Goal: Entertainment & Leisure: Consume media (video, audio)

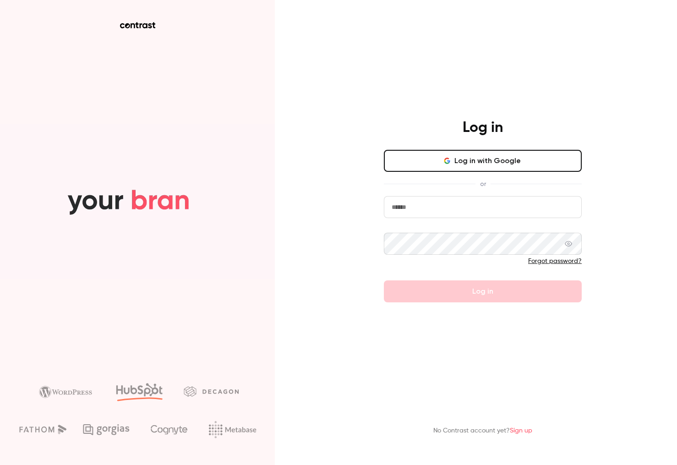
click at [459, 162] on button "Log in with Google" at bounding box center [483, 161] width 198 height 22
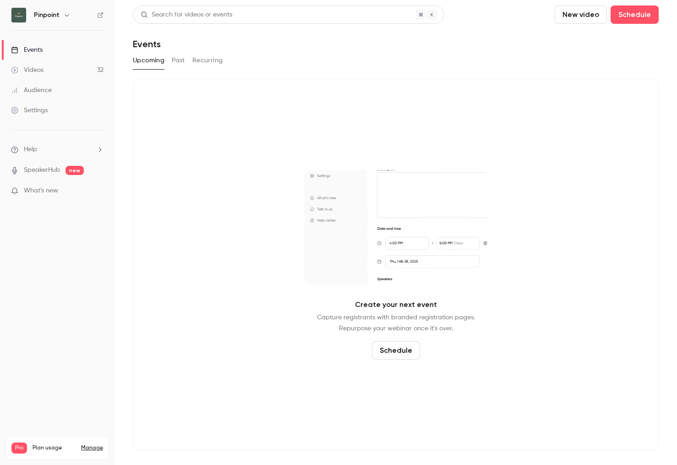
click at [44, 68] on link "Videos 32" at bounding box center [57, 70] width 115 height 20
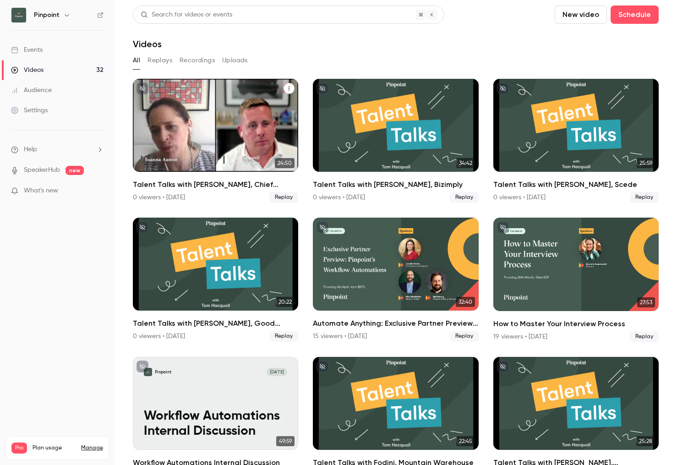
click at [221, 141] on div "Talent Talks with Joanna, Chief Impact Officer at WiHTL & Diversity in Retail" at bounding box center [215, 125] width 165 height 93
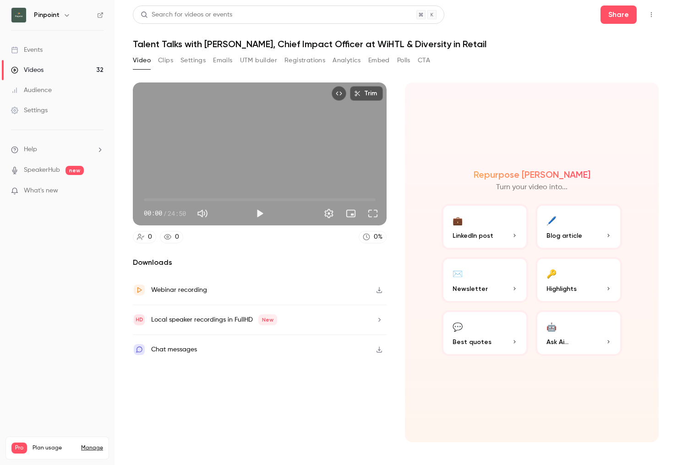
click at [175, 196] on span "00:00" at bounding box center [260, 199] width 232 height 15
click at [233, 201] on span "03:20" at bounding box center [260, 199] width 232 height 15
click at [258, 212] on button "Play" at bounding box center [260, 213] width 18 height 18
click at [262, 212] on button "Pause" at bounding box center [260, 213] width 18 height 18
type input "*****"
